Goal: Transaction & Acquisition: Purchase product/service

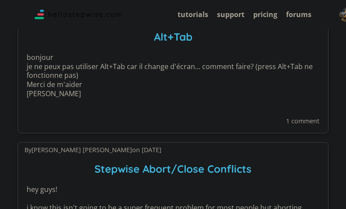
scroll to position [525, 0]
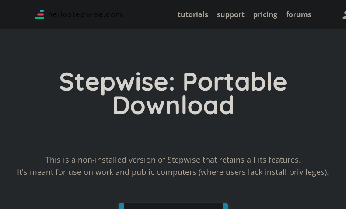
scroll to position [131, 0]
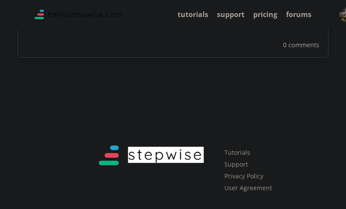
scroll to position [1783, 0]
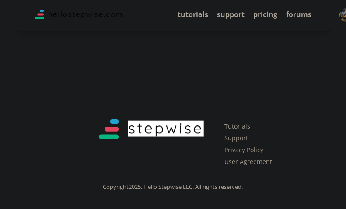
click at [165, 127] on img at bounding box center [149, 130] width 127 height 32
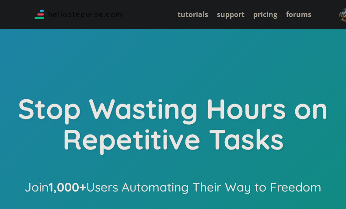
click at [123, 130] on h1 "Stop Wasting Hours on Repetitive Tasks" at bounding box center [173, 127] width 346 height 68
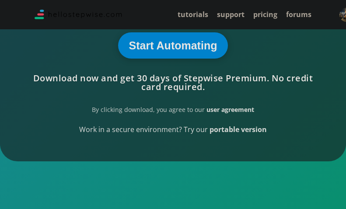
scroll to position [263, 0]
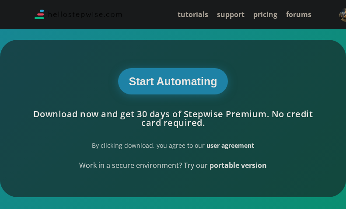
click at [176, 84] on button "Start Automating" at bounding box center [173, 81] width 110 height 26
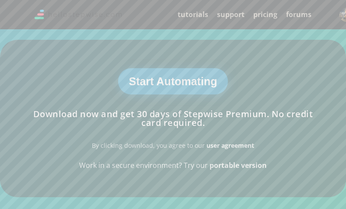
scroll to position [0, 0]
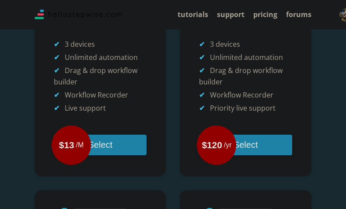
scroll to position [306, 0]
